Goal: Contribute content

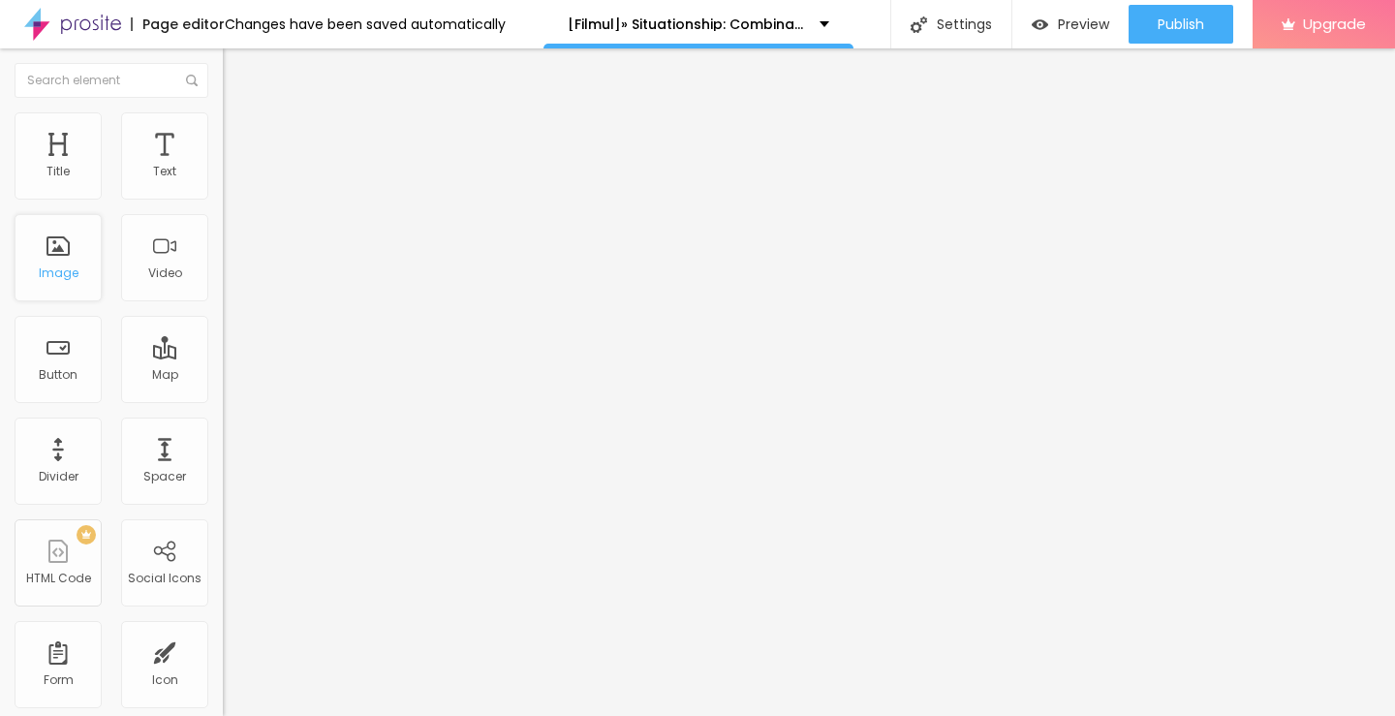
click at [66, 284] on div "Image" at bounding box center [58, 257] width 87 height 87
click at [223, 167] on span "Add image" at bounding box center [262, 158] width 79 height 16
drag, startPoint x: 197, startPoint y: 276, endPoint x: 696, endPoint y: 439, distance: 525.6
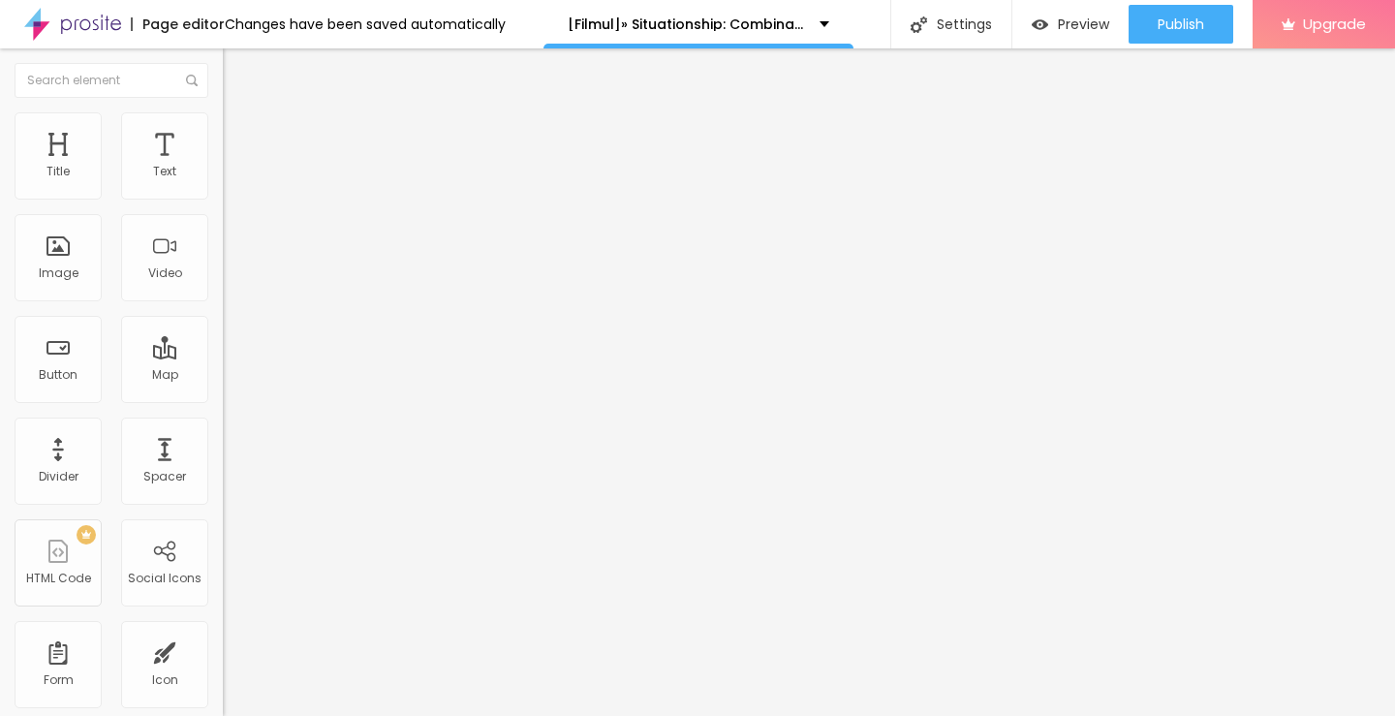
click at [223, 397] on input "https://" at bounding box center [339, 387] width 232 height 19
type input "https://https://streamzy.fun/ro/movie/1548781/situationship-albobe"
click at [237, 76] on img "button" at bounding box center [244, 70] width 15 height 15
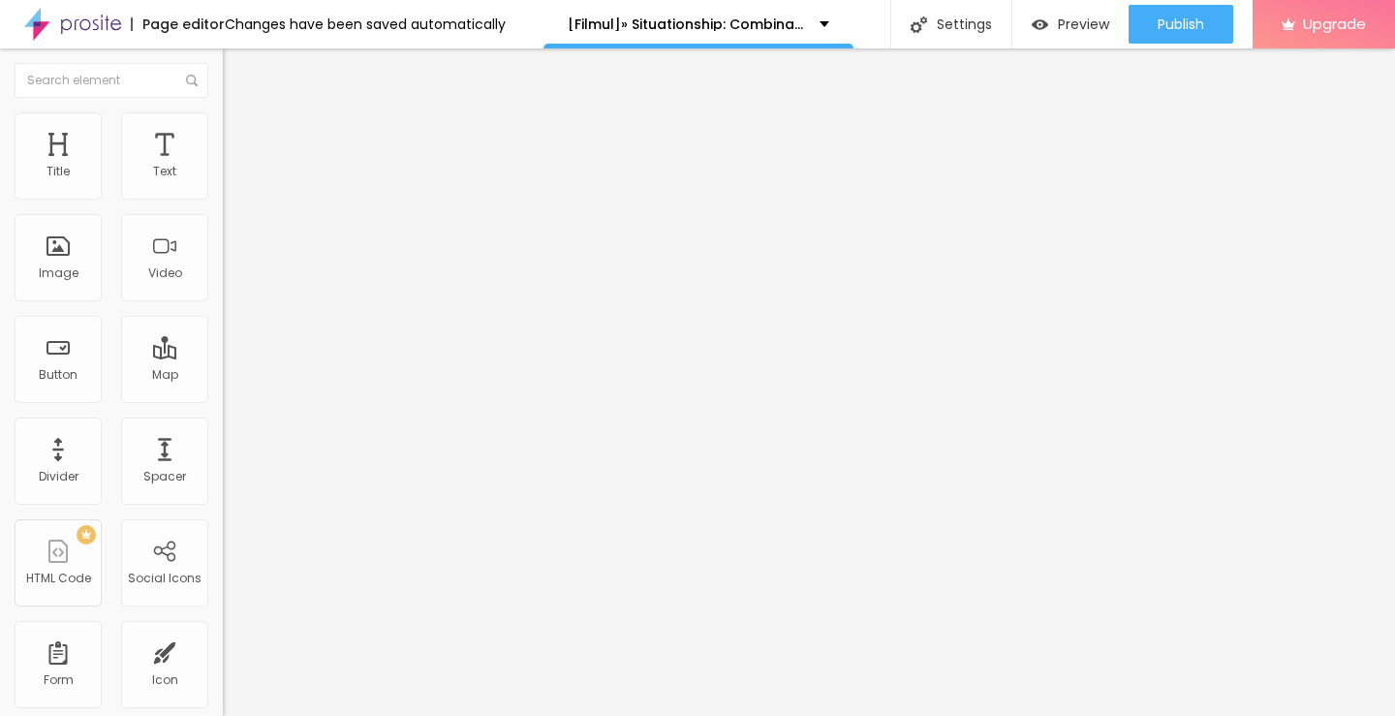
click at [223, 183] on span "Heading 2" at bounding box center [266, 171] width 87 height 24
click at [237, 64] on img "button" at bounding box center [244, 70] width 15 height 15
drag, startPoint x: 91, startPoint y: 198, endPoint x: 90, endPoint y: 215, distance: 17.5
click at [223, 163] on div "Text" at bounding box center [334, 157] width 223 height 12
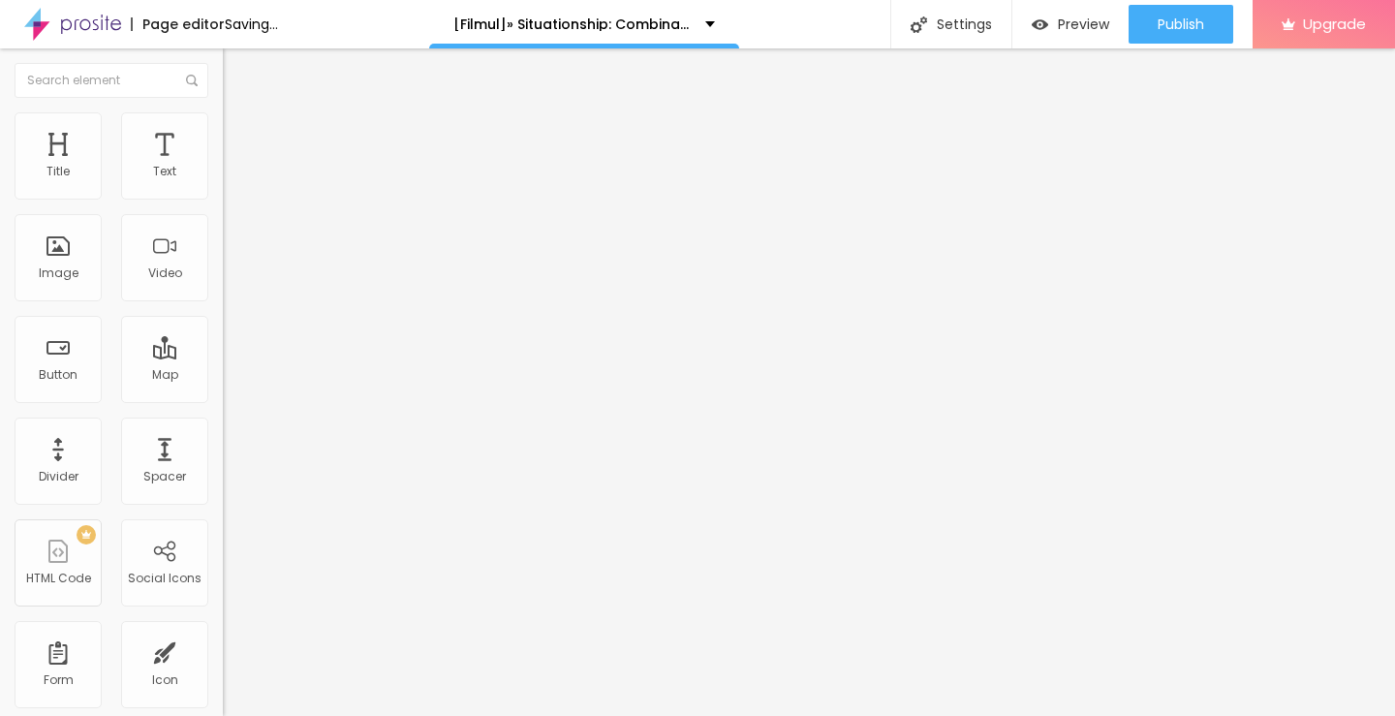
click at [223, 182] on input "Click me" at bounding box center [339, 172] width 232 height 19
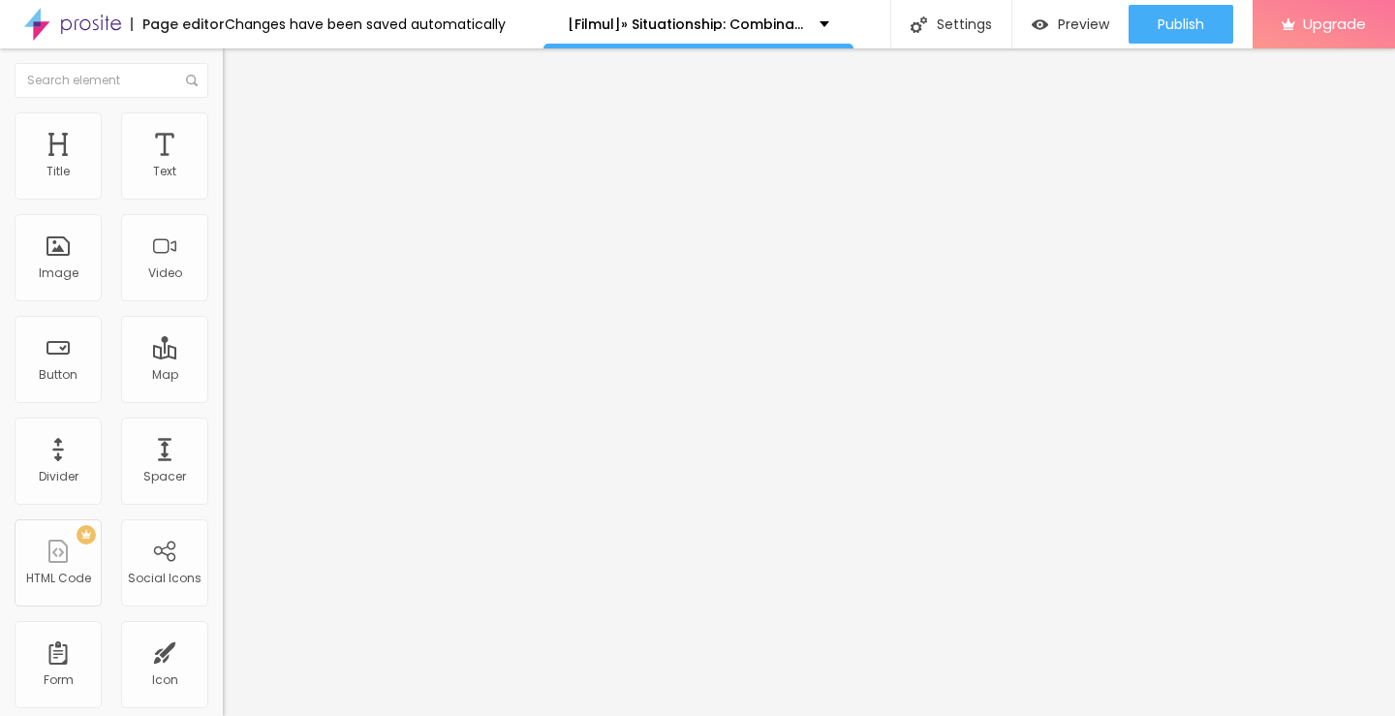
paste input "Vezi film acum »▶️ Situationship: Combinatii, nu relatii (2025) film complet on…"
type input "Vezi film acum »▶️ Situationship: Combinatii, nu relatii (2025) film complet on…"
click at [223, 389] on input "https://" at bounding box center [339, 389] width 232 height 19
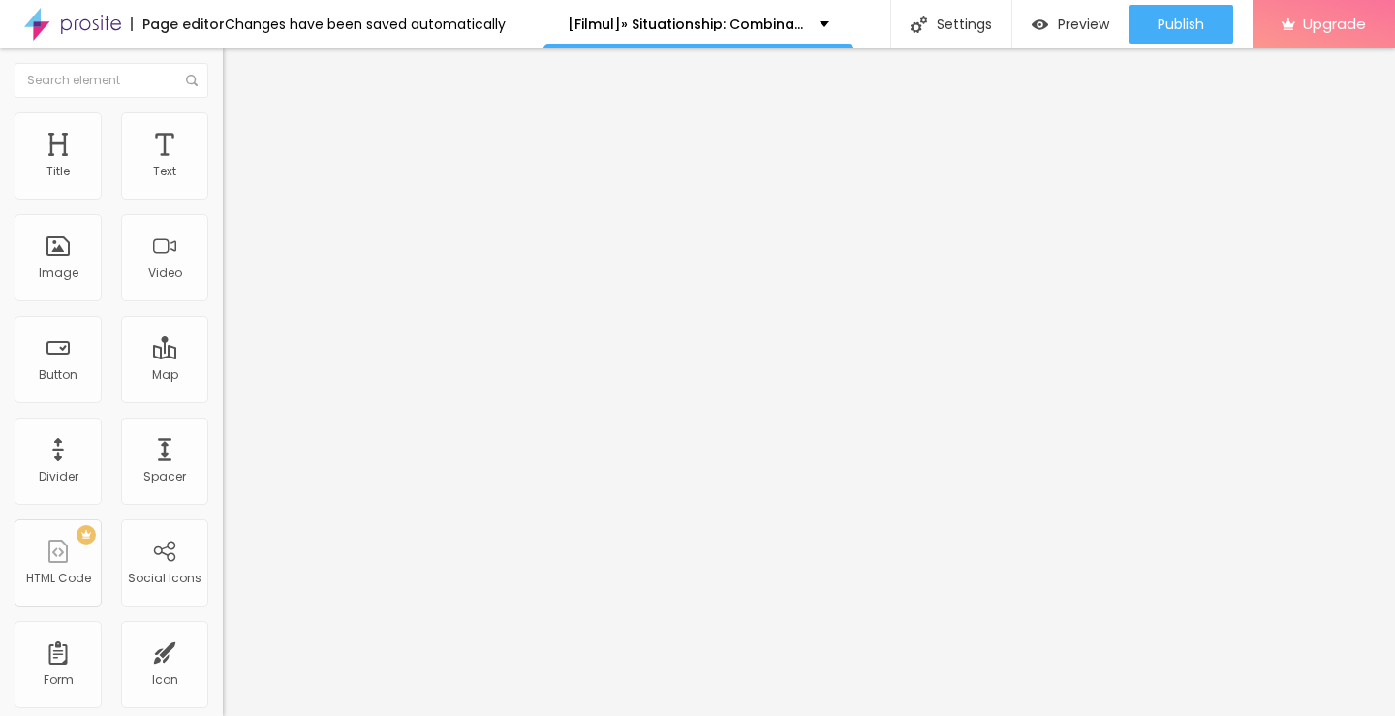
type input "https://https://streamzy.fun/ro/movie/1548781/situationship-albobe"
click at [223, 233] on div at bounding box center [334, 225] width 223 height 15
click at [223, 80] on button "Edit Button" at bounding box center [334, 70] width 223 height 45
click at [223, 182] on input "Click me" at bounding box center [339, 172] width 232 height 19
paste input "Descarcă filmul complet »▶️ Situationship: Combinatii, nu relatii (2025) Film c…"
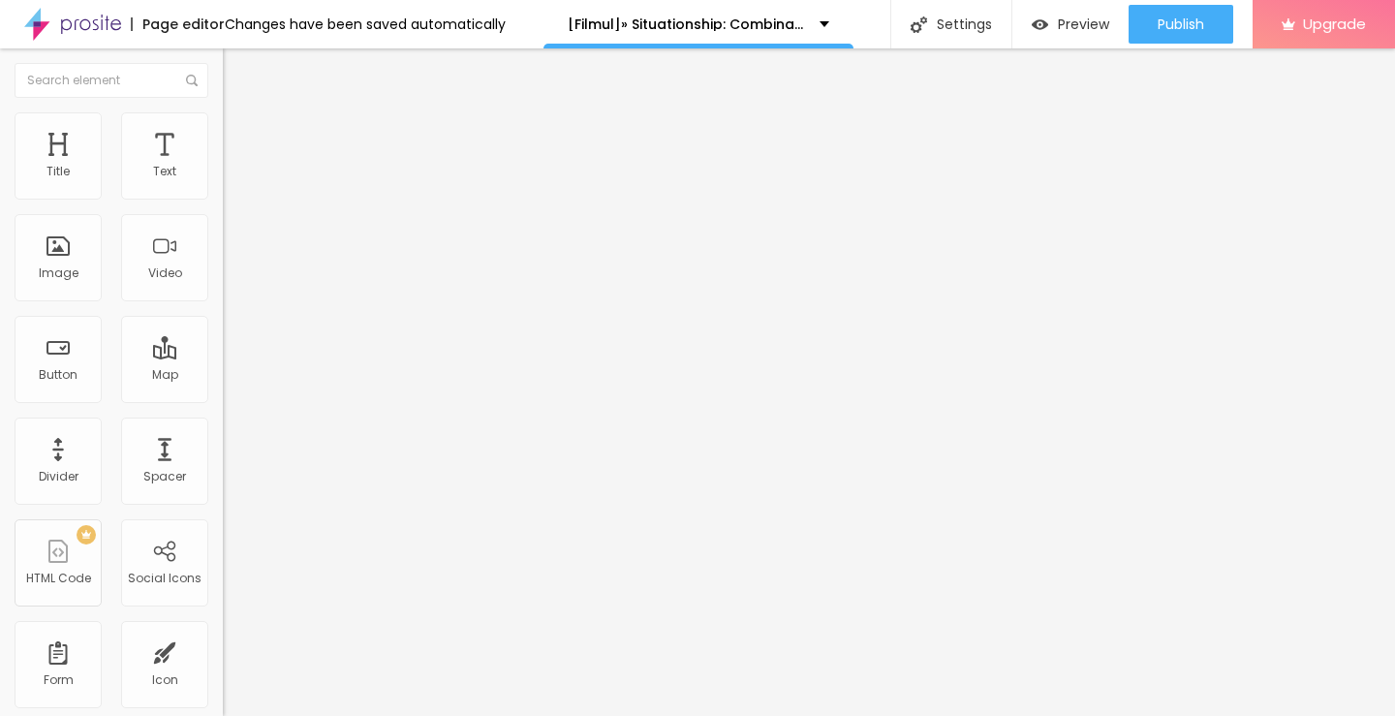
scroll to position [0, 426]
type input "Descarcă filmul complet »▶️ Situationship: Combinatii, nu relatii (2025) Film c…"
click at [223, 399] on input "https://" at bounding box center [339, 389] width 232 height 19
type input "https://https://streamzy.fun/ro/movie/1548781/situationship-albobe"
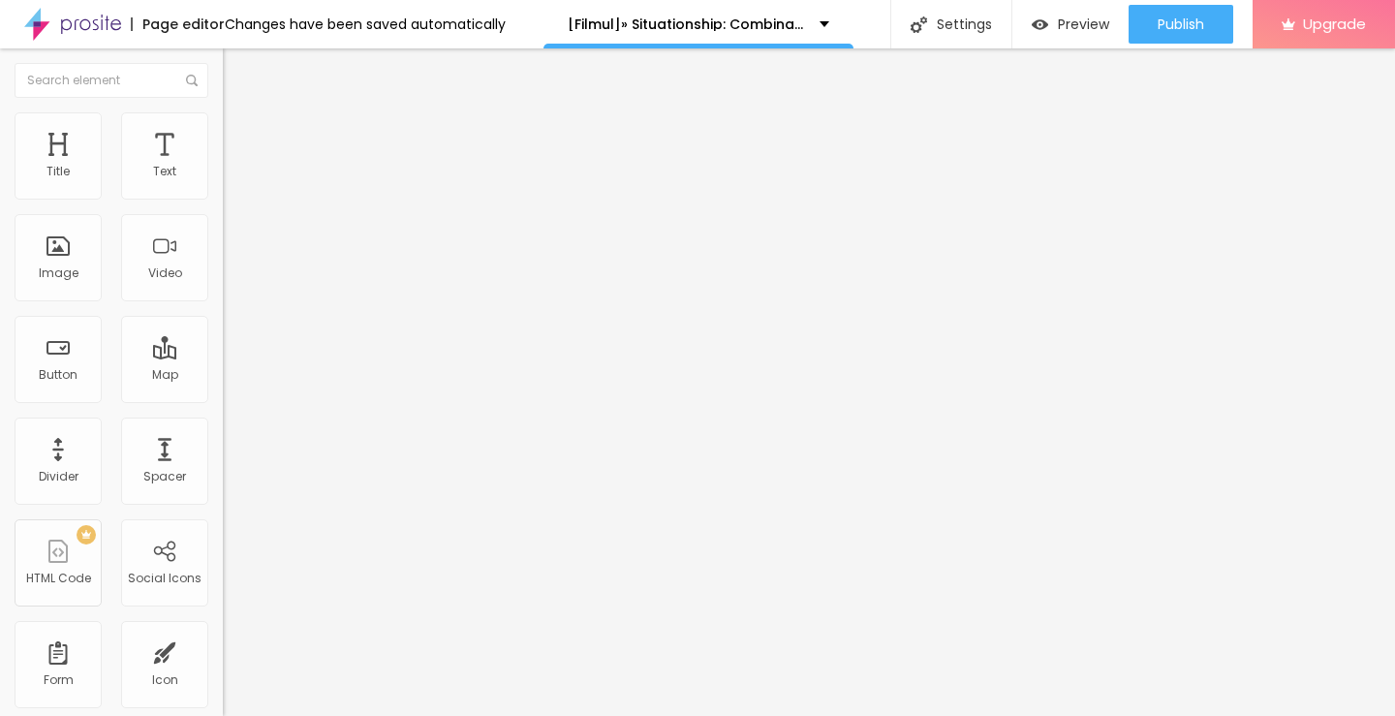
click at [223, 218] on div "Align" at bounding box center [334, 212] width 223 height 12
click at [223, 233] on div at bounding box center [334, 225] width 223 height 15
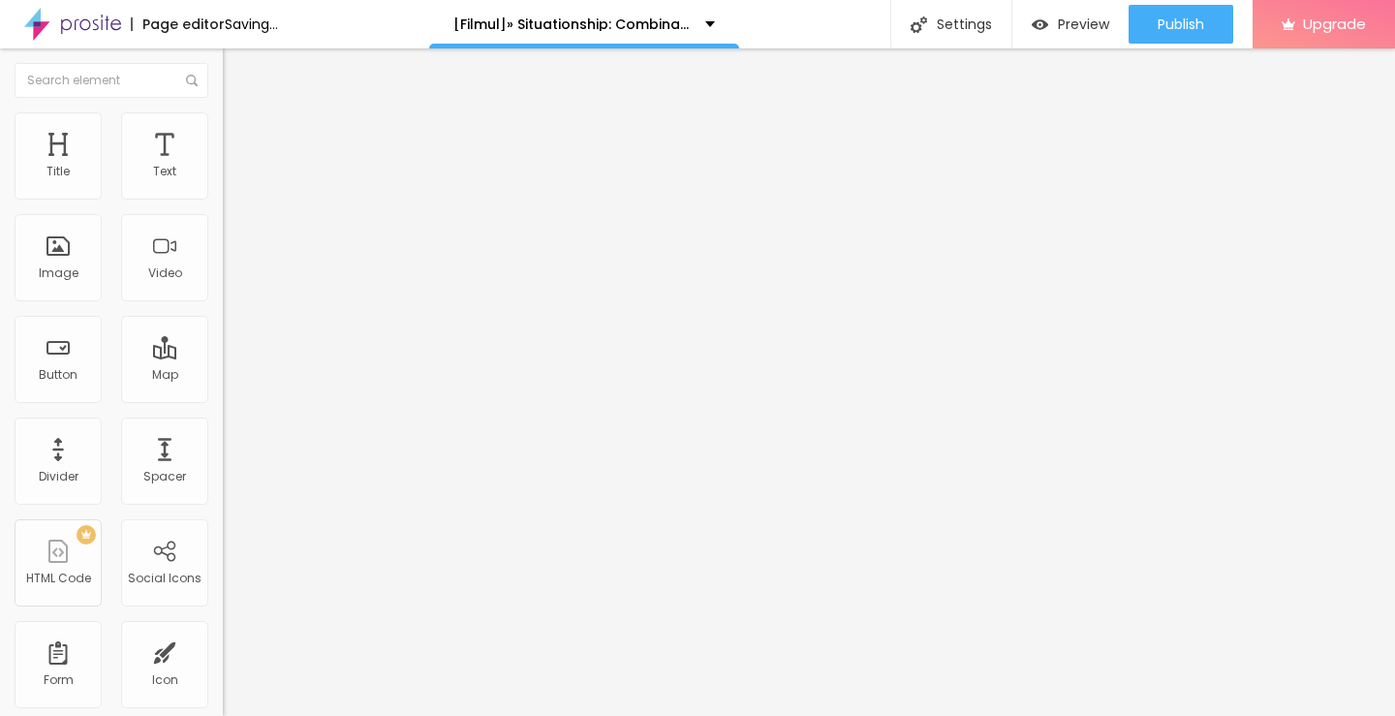
click at [237, 70] on img "button" at bounding box center [244, 70] width 15 height 15
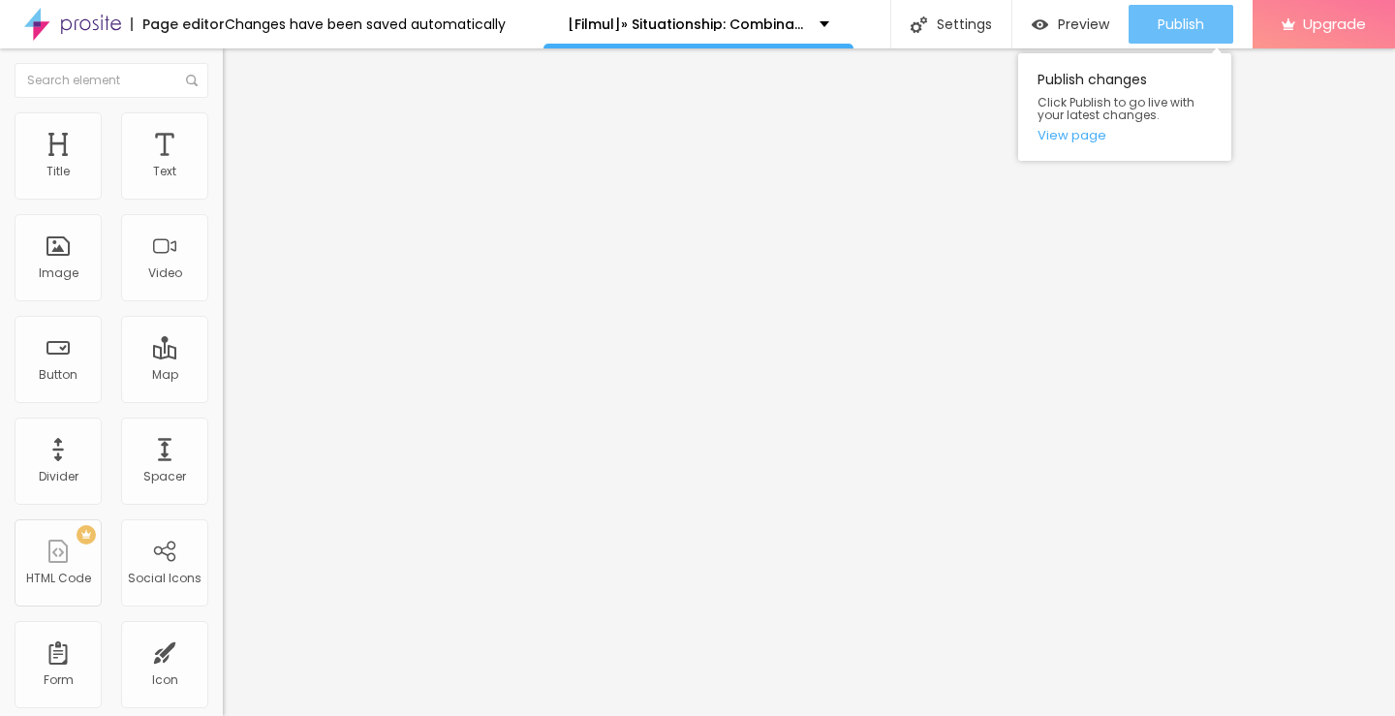
click at [1166, 30] on span "Publish" at bounding box center [1181, 23] width 46 height 15
click at [1160, 31] on span "Publish" at bounding box center [1181, 23] width 46 height 15
click at [1071, 134] on link "View page" at bounding box center [1124, 135] width 174 height 13
